Goal: Information Seeking & Learning: Learn about a topic

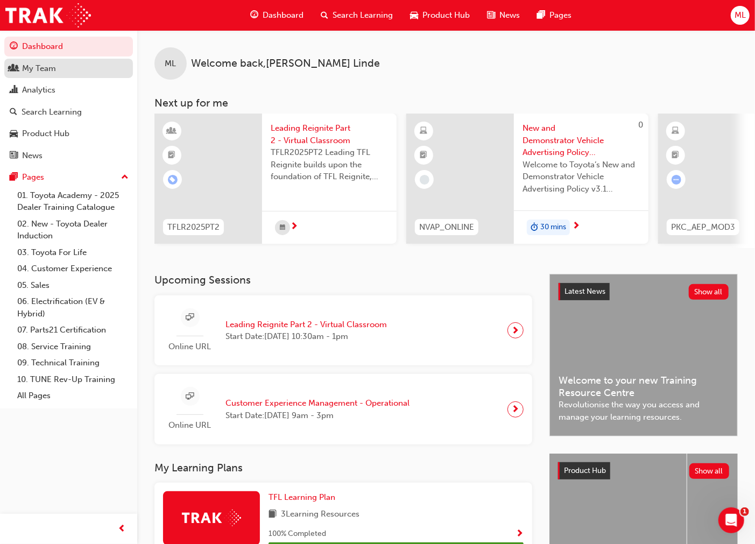
click at [39, 67] on div "My Team" at bounding box center [39, 68] width 34 height 12
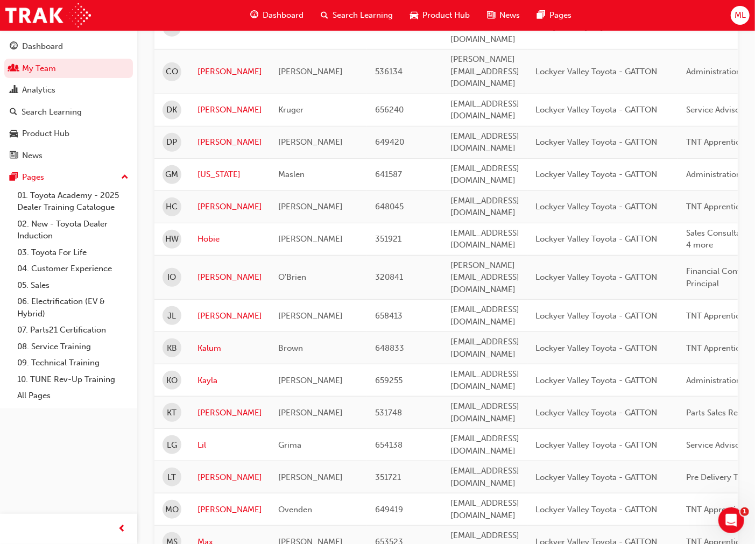
scroll to position [239, 0]
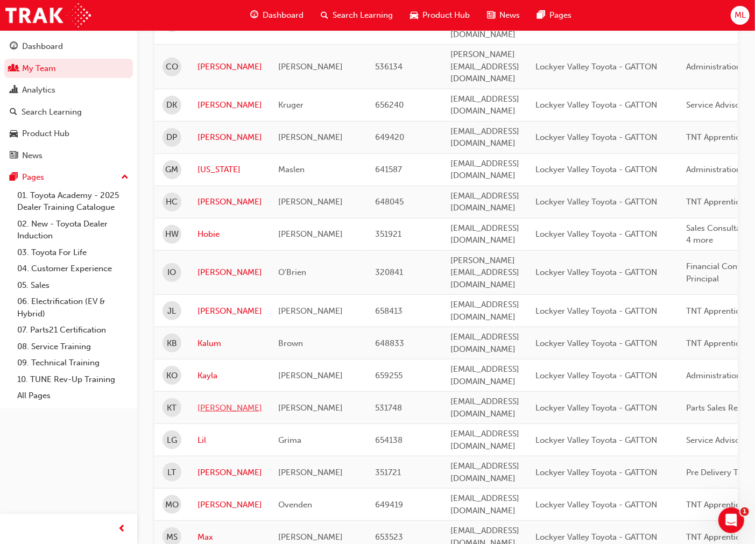
click at [205, 402] on link "[PERSON_NAME]" at bounding box center [230, 408] width 65 height 12
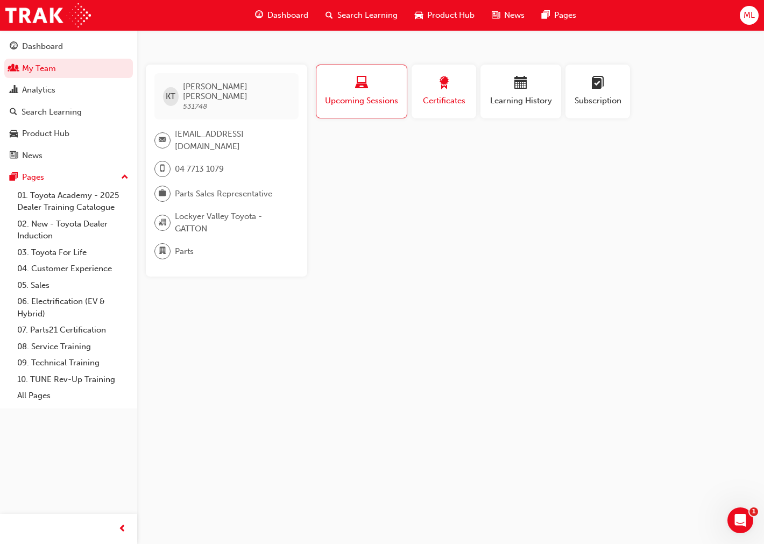
click at [442, 95] on span "Certificates" at bounding box center [444, 101] width 48 height 12
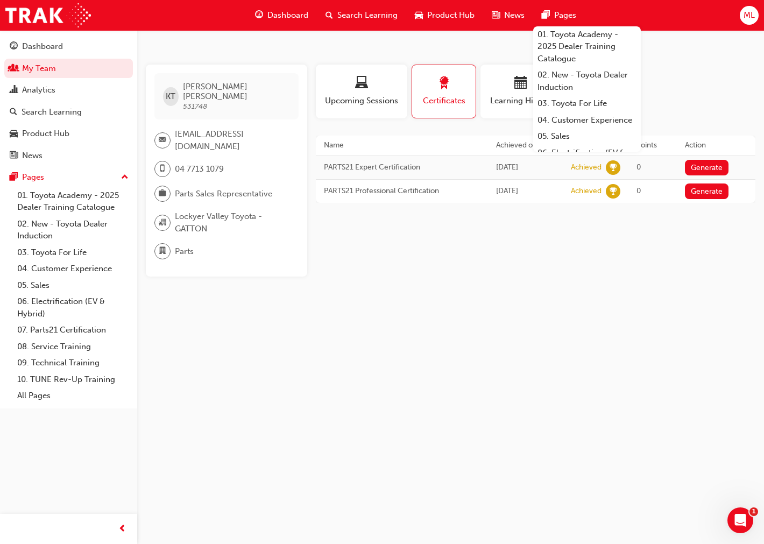
click at [488, 141] on th "Achieved on" at bounding box center [525, 146] width 75 height 20
click at [421, 280] on div "KT [PERSON_NAME] 531748 [EMAIL_ADDRESS][DOMAIN_NAME] 04 7713 1079 Parts Sales R…" at bounding box center [382, 272] width 764 height 544
click at [322, 326] on div "KT [PERSON_NAME] 531748 [EMAIL_ADDRESS][DOMAIN_NAME] 04 7713 1079 Parts Sales R…" at bounding box center [382, 272] width 764 height 544
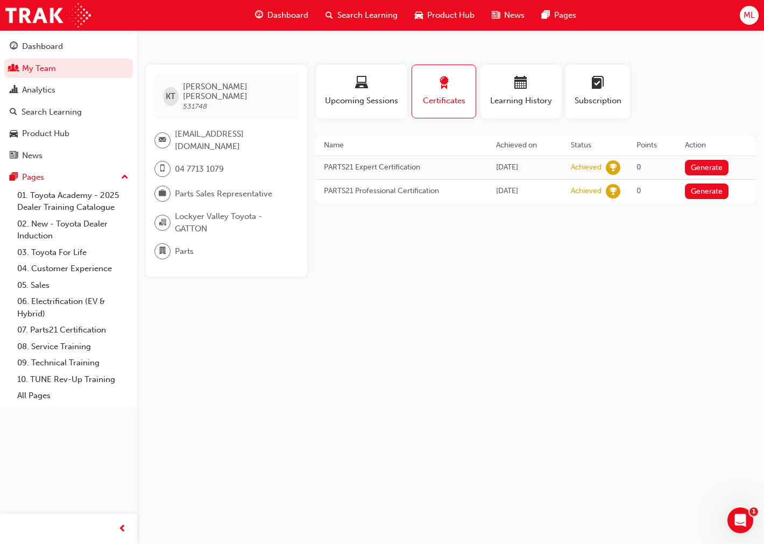
drag, startPoint x: 287, startPoint y: 193, endPoint x: 212, endPoint y: 209, distance: 76.5
click at [280, 193] on div "KT [PERSON_NAME] 531748 [EMAIL_ADDRESS][DOMAIN_NAME] 04 7713 1079 Parts Sales R…" at bounding box center [226, 171] width 161 height 212
click at [38, 68] on link "My Team" at bounding box center [68, 69] width 129 height 20
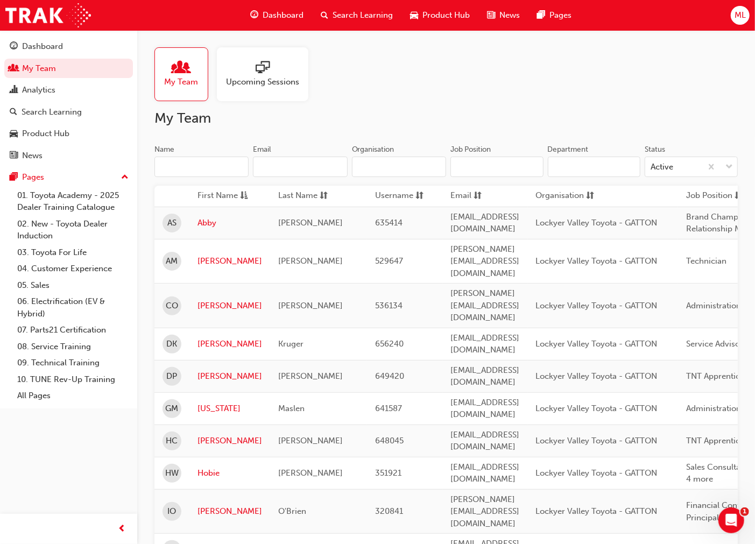
click at [268, 72] on span "sessionType_ONLINE_URL-icon" at bounding box center [263, 68] width 14 height 15
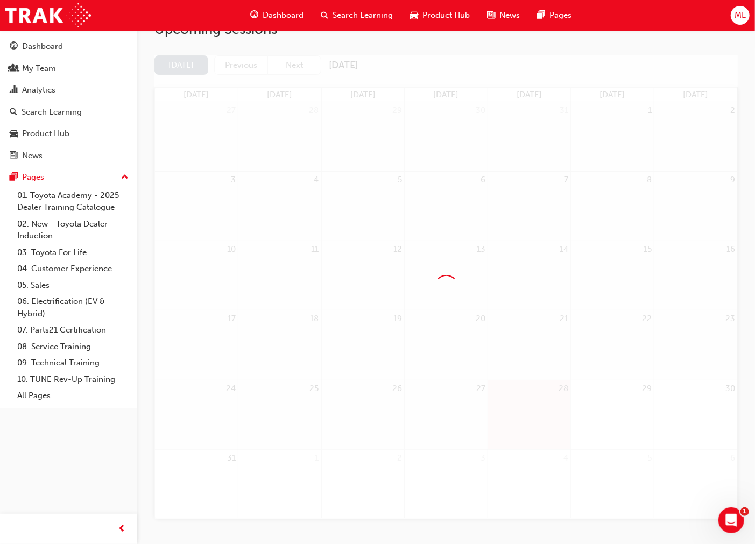
scroll to position [116, 0]
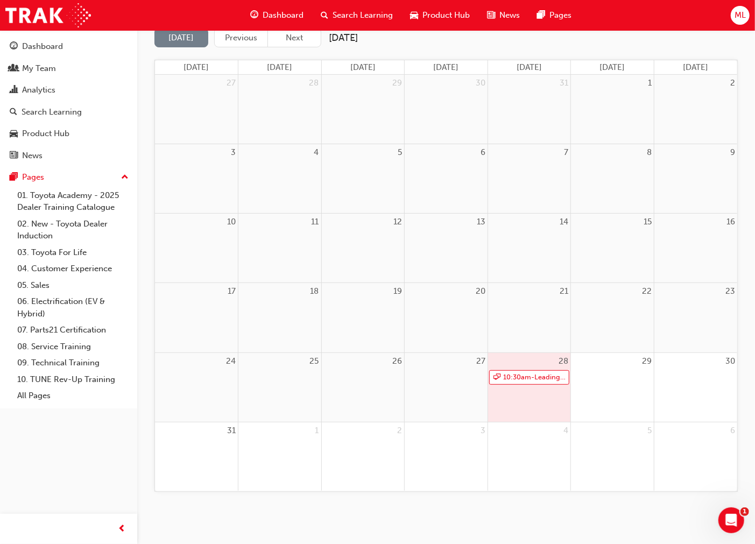
click at [520, 391] on div "28 10:30am - Leading Reignite Part 2 - Virtual Classroom" at bounding box center [529, 387] width 83 height 69
click at [524, 377] on link "10:30am - Leading Reignite Part 2 - Virtual Classroom" at bounding box center [529, 377] width 81 height 15
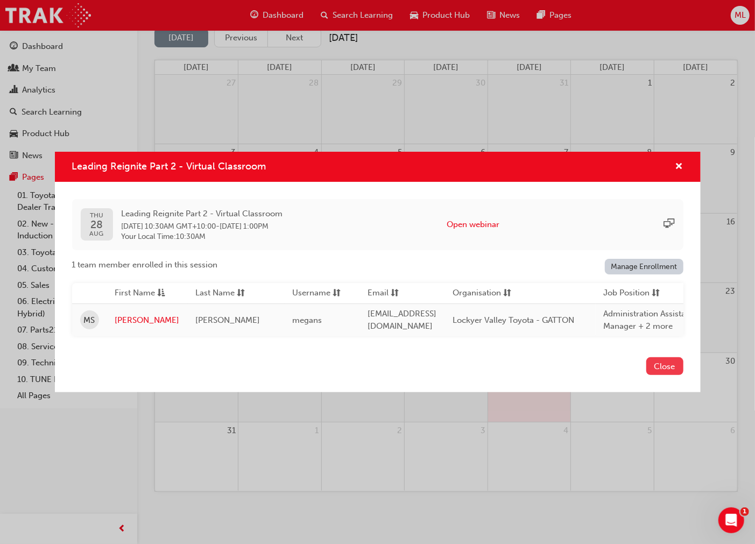
click at [671, 373] on button "Close" at bounding box center [664, 366] width 37 height 18
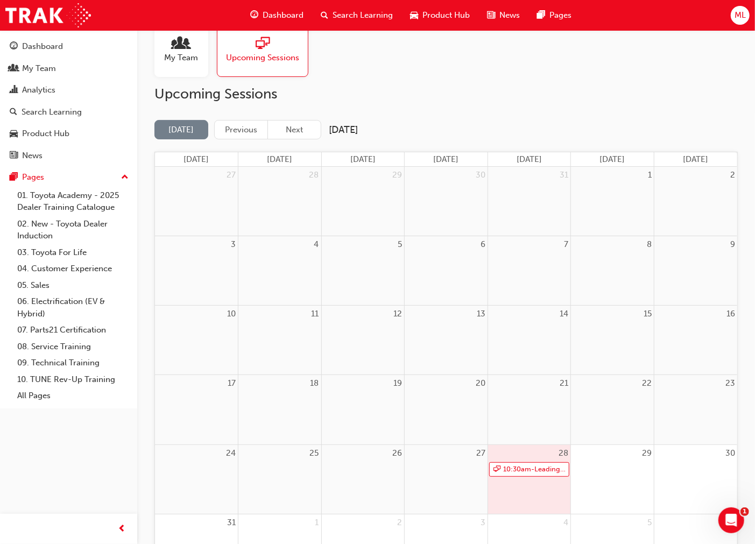
scroll to position [0, 0]
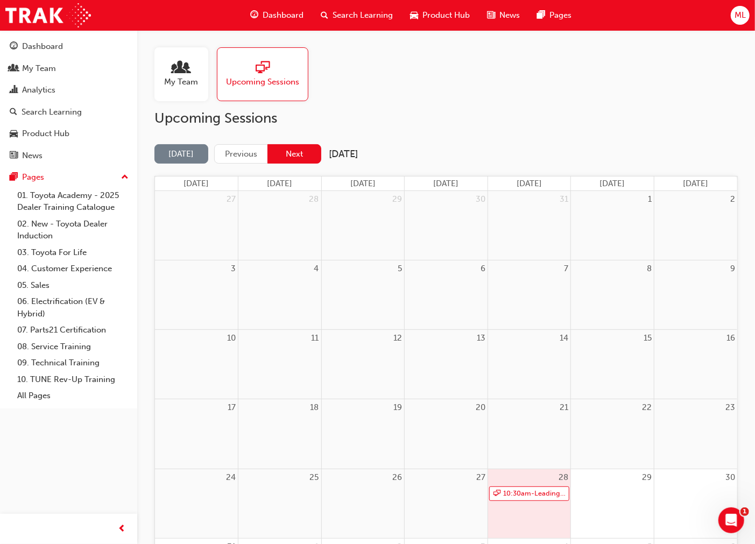
click at [301, 154] on button "Next" at bounding box center [294, 154] width 54 height 20
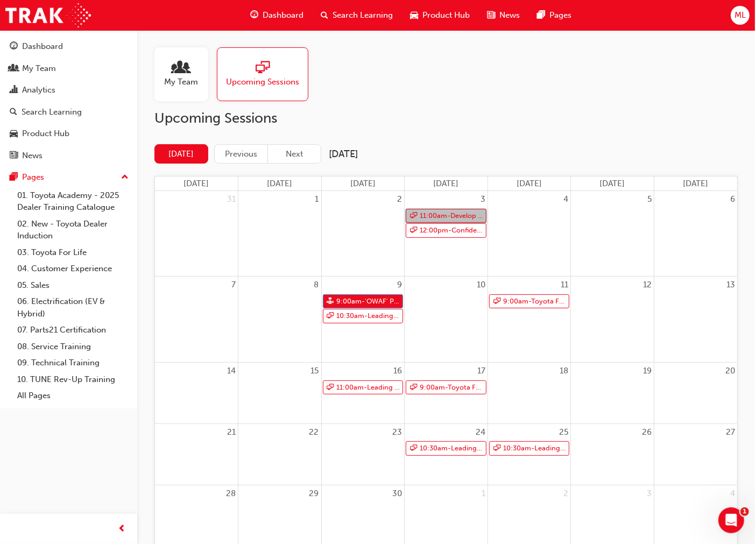
click at [437, 214] on link "11:00am - Develop Teams & Individuals" at bounding box center [446, 216] width 81 height 15
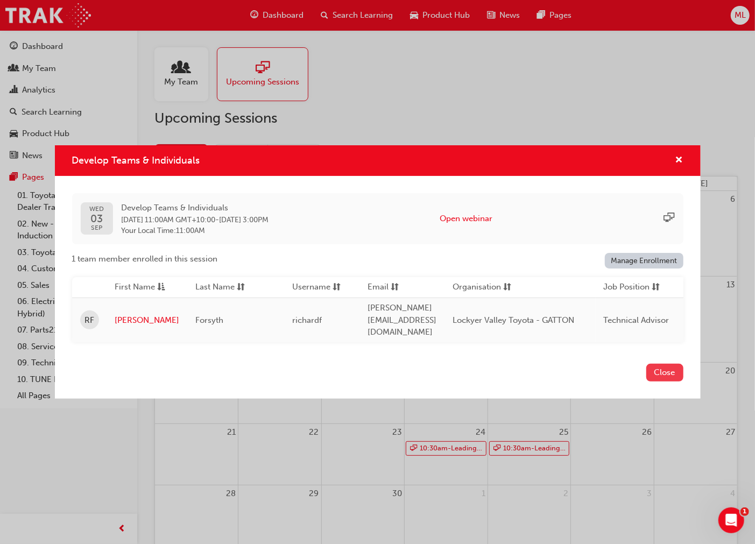
click at [669, 369] on button "Close" at bounding box center [664, 373] width 37 height 18
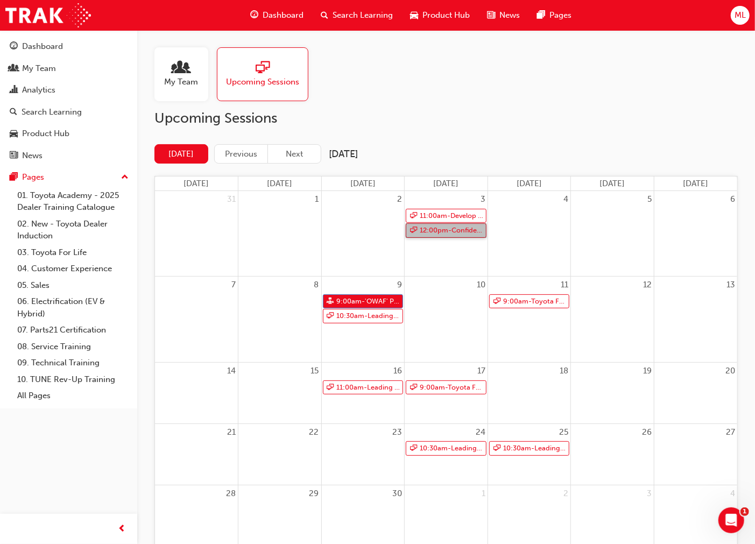
click at [437, 232] on link "12:00pm - Confident Customer Conversations" at bounding box center [446, 230] width 81 height 15
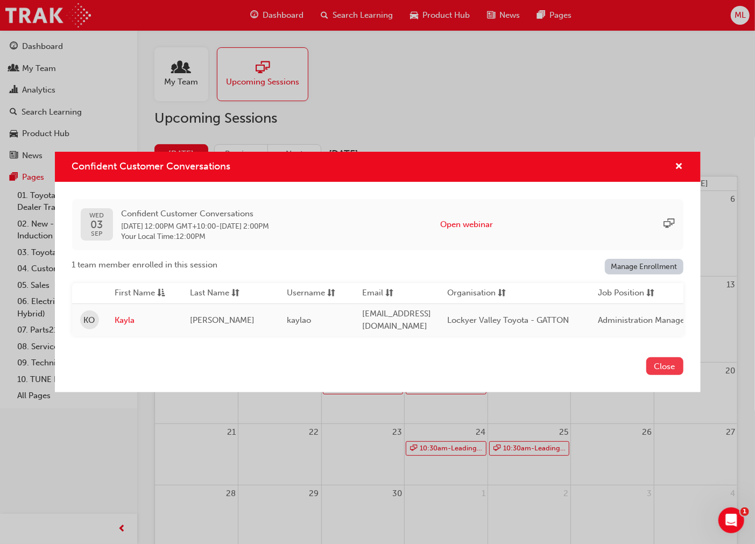
click at [667, 368] on button "Close" at bounding box center [664, 366] width 37 height 18
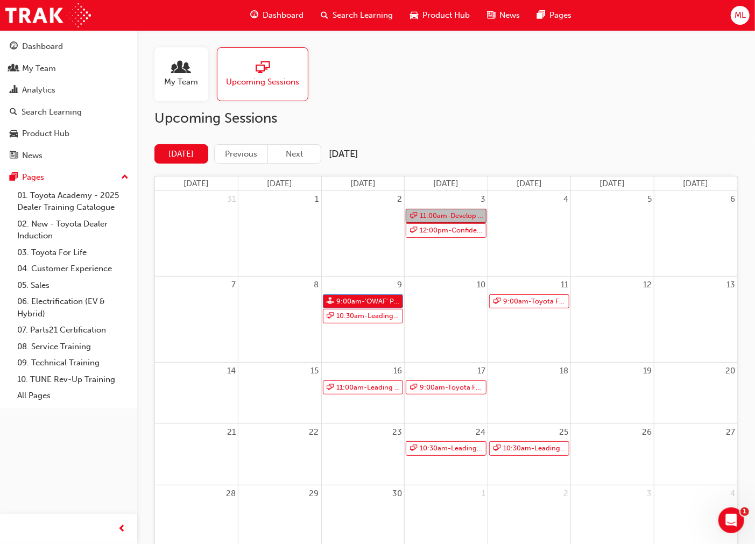
click at [436, 214] on link "11:00am - Develop Teams & Individuals" at bounding box center [446, 216] width 81 height 15
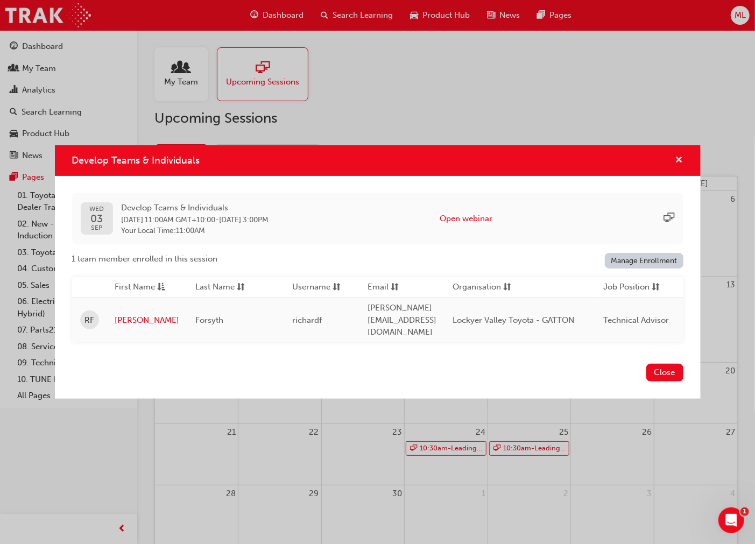
click at [680, 160] on span "cross-icon" at bounding box center [679, 161] width 8 height 10
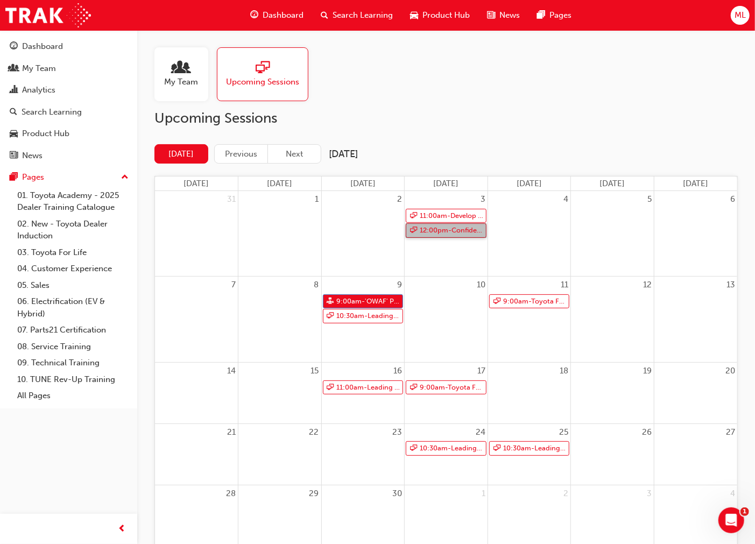
click at [444, 230] on link "12:00pm - Confident Customer Conversations" at bounding box center [446, 230] width 81 height 15
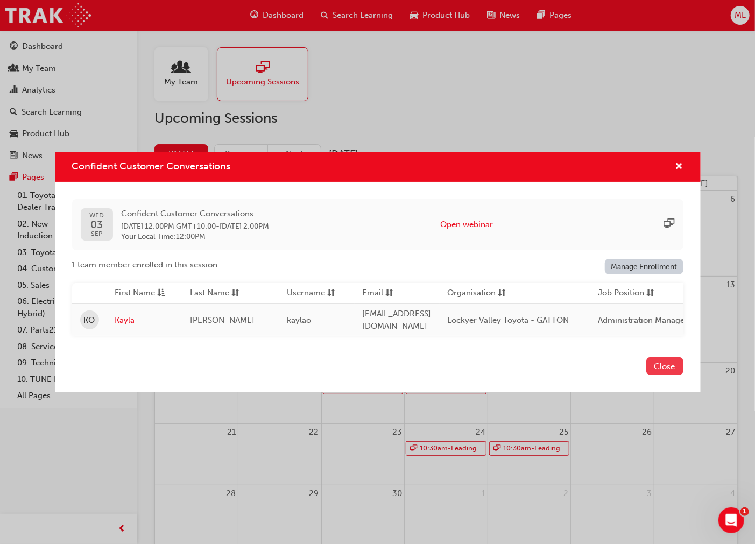
click at [660, 369] on button "Close" at bounding box center [664, 366] width 37 height 18
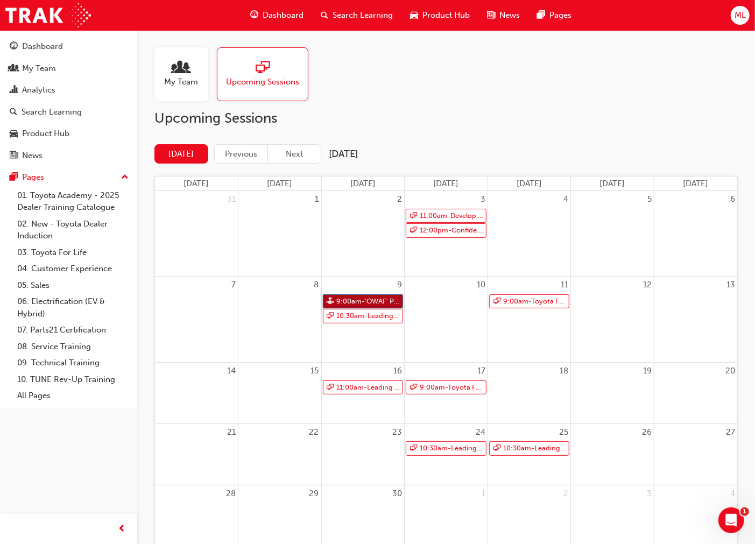
click at [373, 300] on link "9:00am - 'OWAF' Pathway to Purchase - [GEOGRAPHIC_DATA]" at bounding box center [363, 301] width 81 height 15
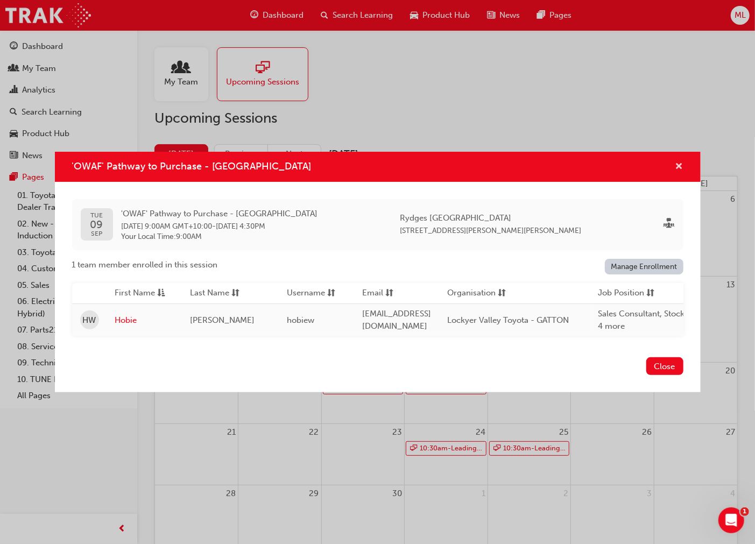
click at [680, 163] on span "cross-icon" at bounding box center [679, 168] width 8 height 10
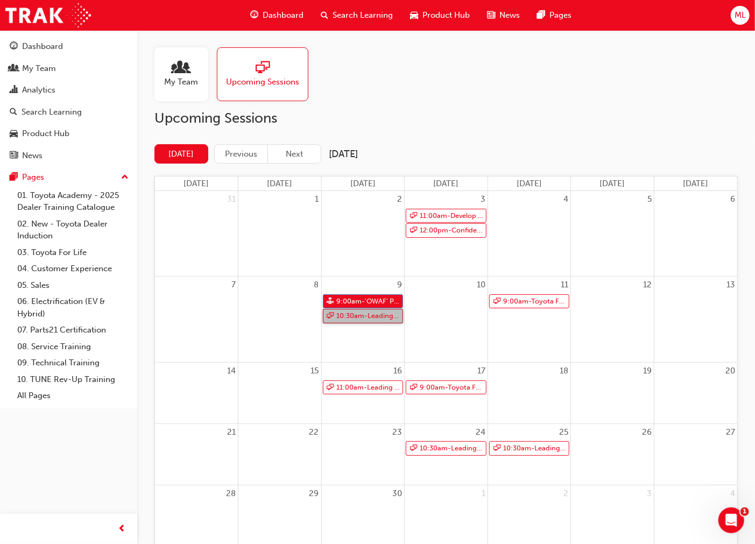
click at [383, 318] on link "10:30am - Leading Reignite Part 2 - Virtual Classroom" at bounding box center [363, 316] width 81 height 15
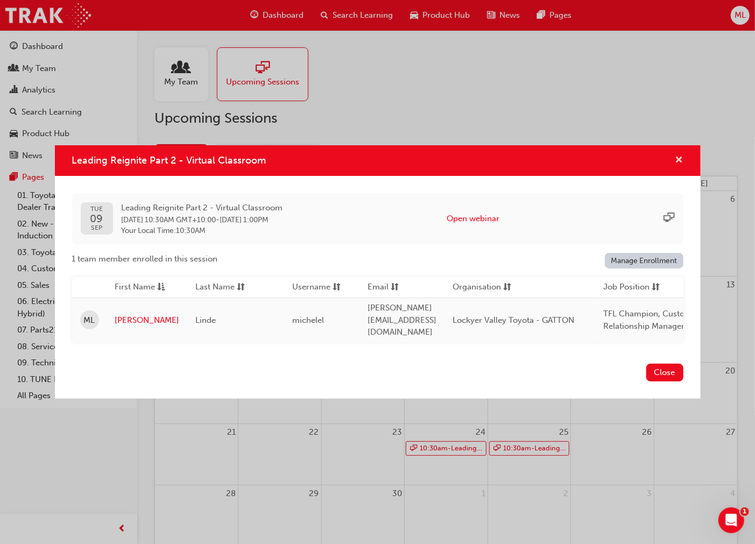
click at [679, 159] on span "cross-icon" at bounding box center [679, 161] width 8 height 10
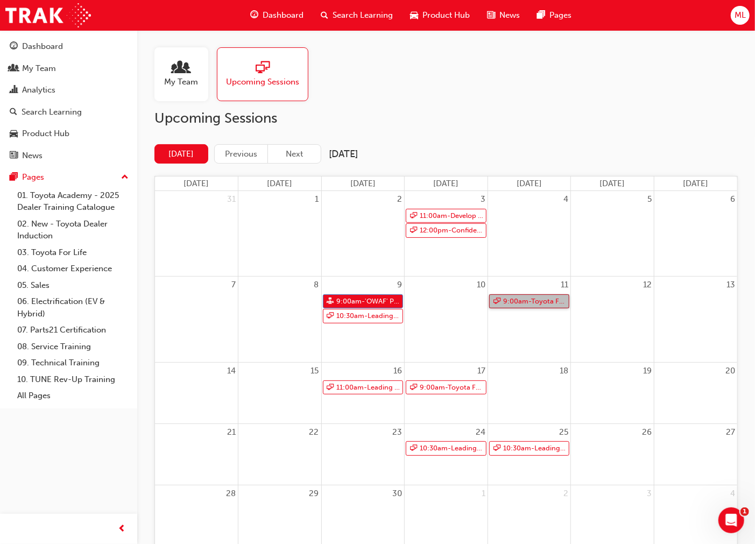
click at [517, 298] on link "9:00am - Toyota For Life In Action - Virtual Classroom" at bounding box center [529, 301] width 81 height 15
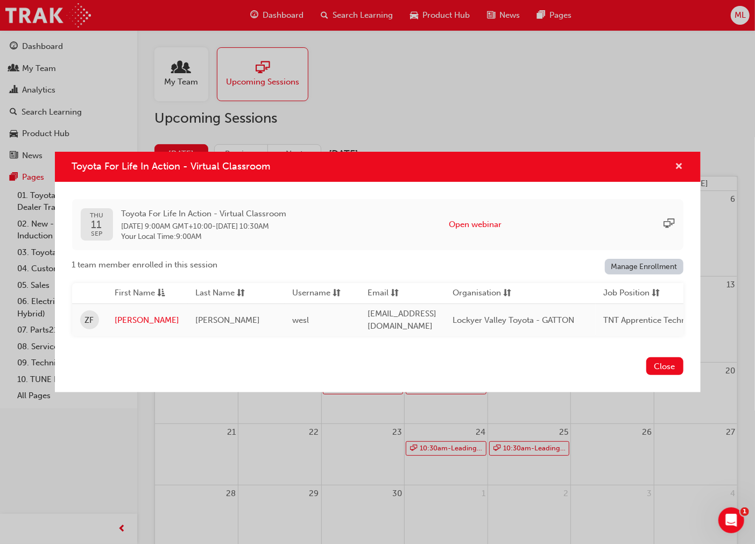
click at [679, 163] on span "cross-icon" at bounding box center [679, 168] width 8 height 10
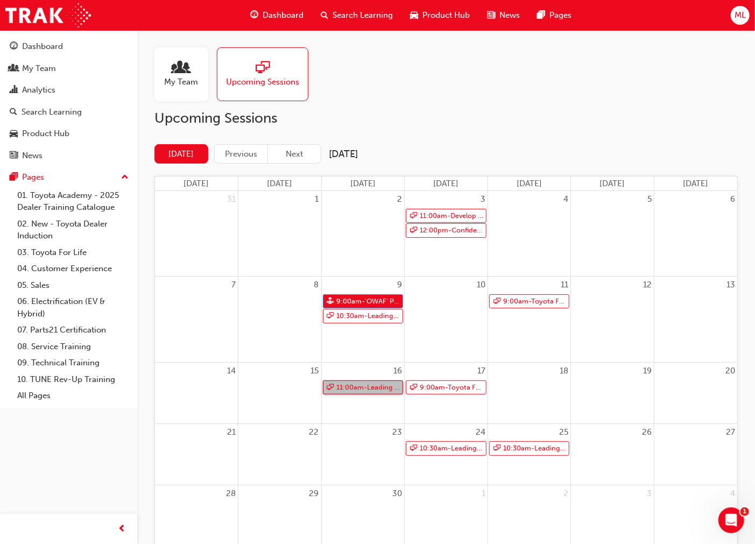
click at [377, 387] on link "11:00am - Leading Teams Effectively" at bounding box center [363, 387] width 81 height 15
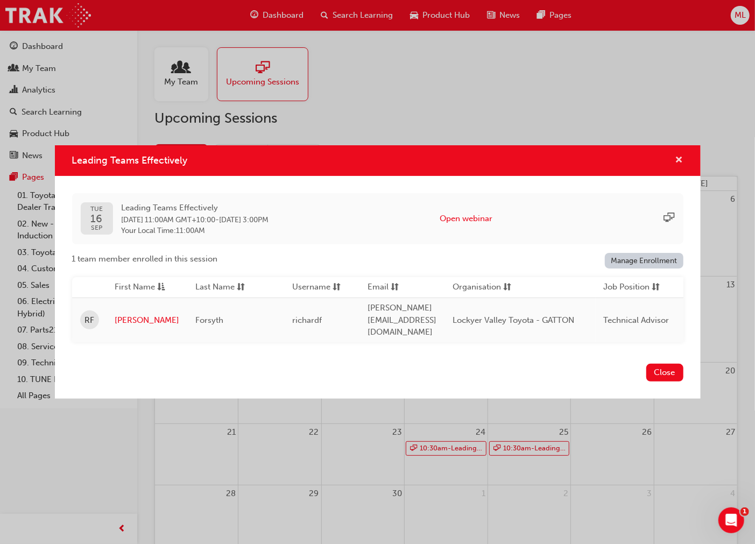
click at [680, 162] on span "cross-icon" at bounding box center [679, 161] width 8 height 10
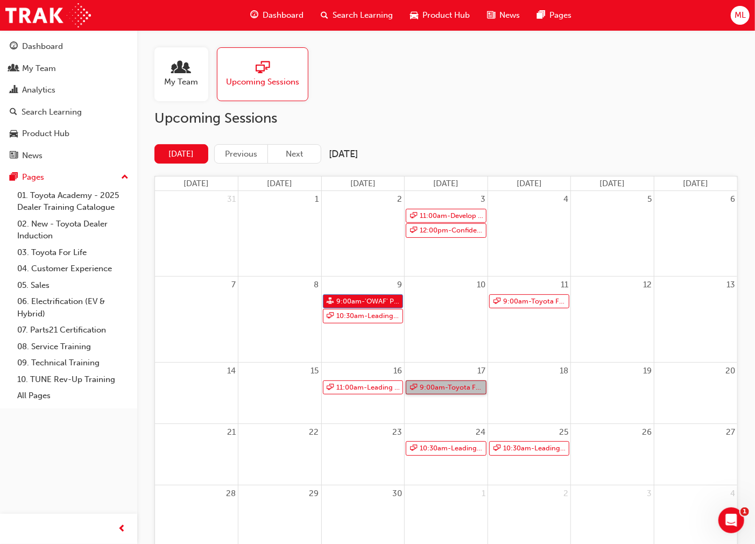
click at [470, 387] on link "9:00am - Toyota For Life In Action - Virtual Classroom" at bounding box center [446, 387] width 81 height 15
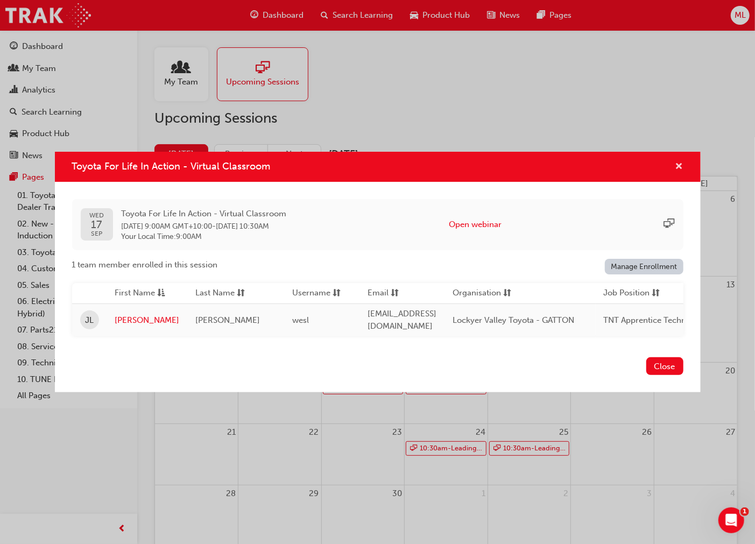
click at [680, 163] on span "cross-icon" at bounding box center [679, 168] width 8 height 10
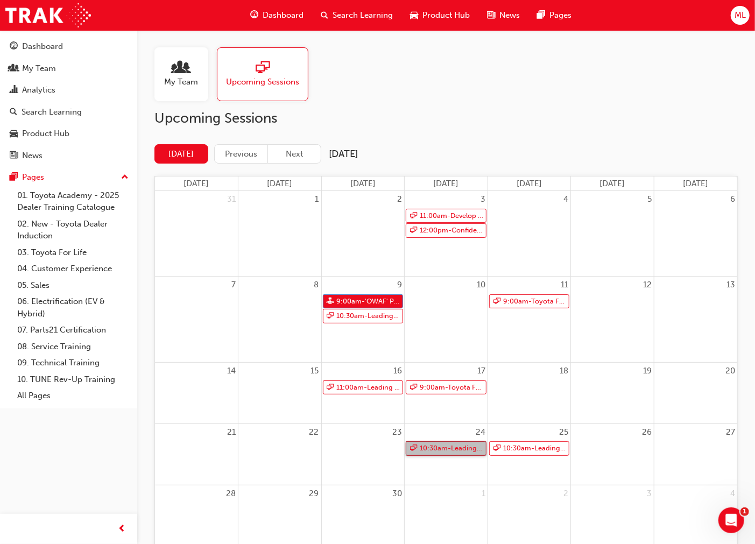
click at [469, 415] on link "10:30am - Leading Reignite Part 2 - Virtual Classroom" at bounding box center [446, 448] width 81 height 15
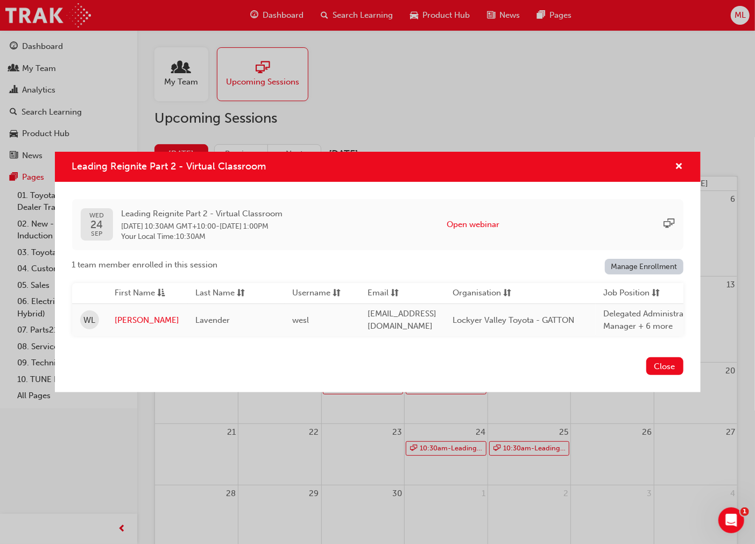
click at [520, 415] on div "Leading Reignite Part 2 - Virtual Classroom [DATE] Leading Reignite Part 2 - Vi…" at bounding box center [377, 272] width 755 height 544
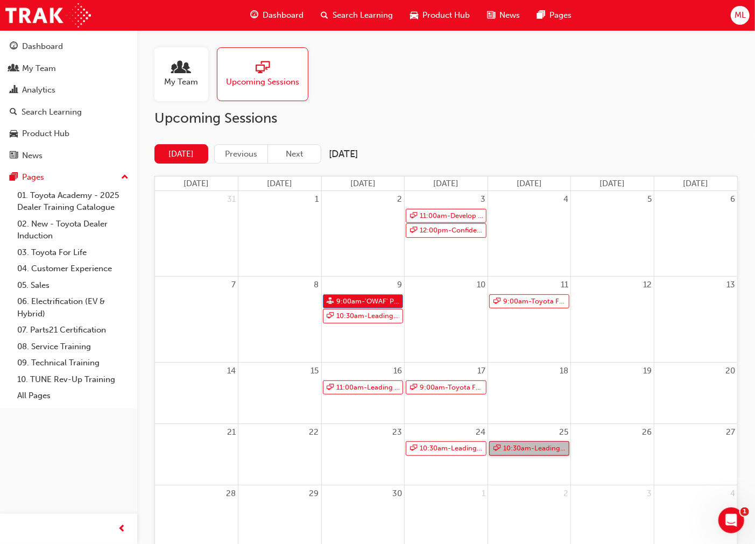
click at [517, 415] on link "10:30am - Leading Reignite Part 2 - Virtual Classroom" at bounding box center [529, 448] width 81 height 15
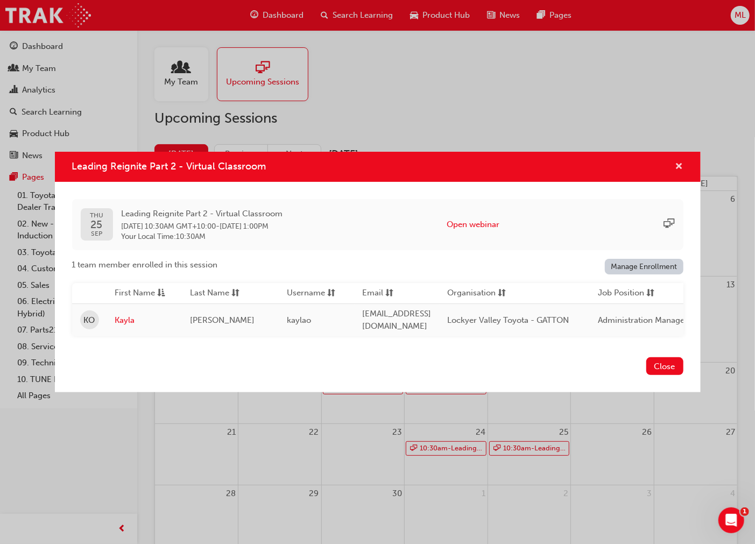
click at [680, 163] on span "cross-icon" at bounding box center [679, 168] width 8 height 10
